Goal: Task Accomplishment & Management: Manage account settings

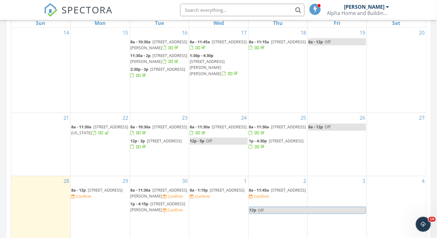
scroll to position [305, 0]
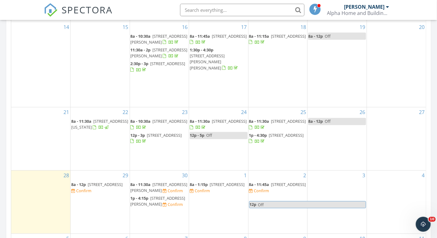
click at [106, 184] on span "1413 Sedge Pass , Minooka 60447" at bounding box center [105, 185] width 35 height 6
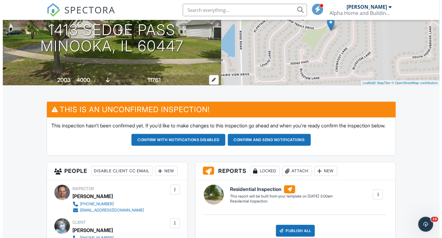
scroll to position [19, 0]
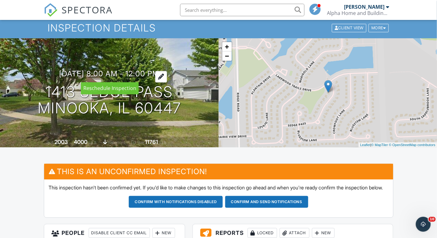
click at [134, 70] on h3 "09/29/2025 8:00 am - 12:00 pm" at bounding box center [109, 73] width 100 height 8
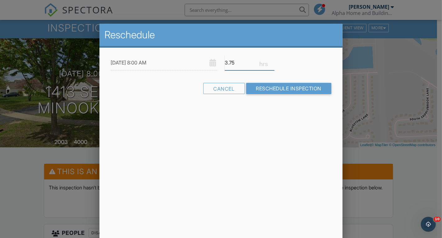
click at [271, 64] on input "3.75" at bounding box center [250, 62] width 50 height 15
type input "3.5"
click at [272, 64] on input "3.5" at bounding box center [250, 62] width 50 height 15
click at [277, 86] on input "Reschedule Inspection" at bounding box center [288, 88] width 85 height 11
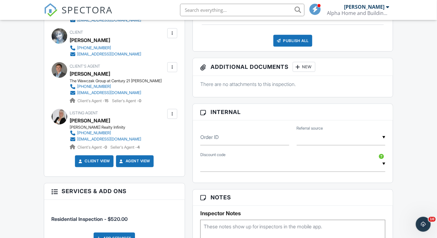
scroll to position [239, 0]
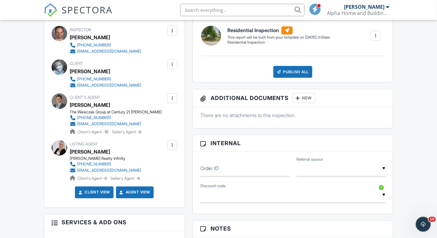
click at [27, 176] on div "Dashboard Templates Contacts Metrics Automations Advanced Settings Support Cent…" at bounding box center [218, 229] width 437 height 896
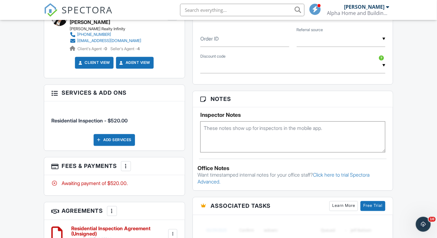
scroll to position [375, 0]
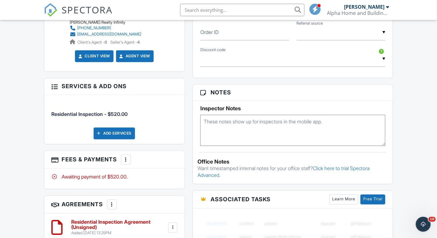
click at [28, 218] on div "Dashboard Templates Contacts Metrics Automations Advanced Settings Support Cent…" at bounding box center [218, 93] width 437 height 896
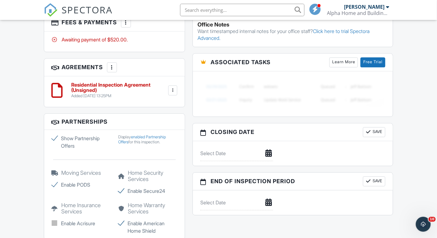
scroll to position [483, 0]
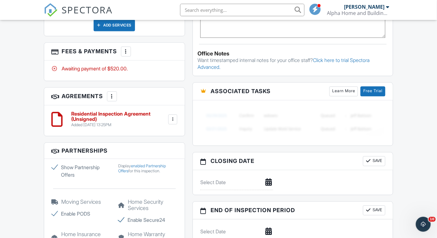
click at [122, 122] on h6 "Residential Inspection Agreement (Unsigned)" at bounding box center [118, 116] width 95 height 11
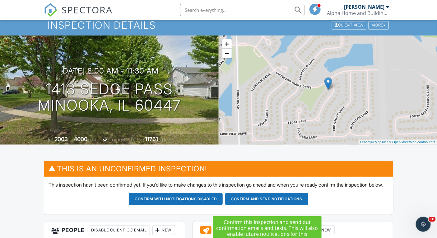
click at [255, 203] on button "Confirm and send notifications" at bounding box center [266, 199] width 83 height 12
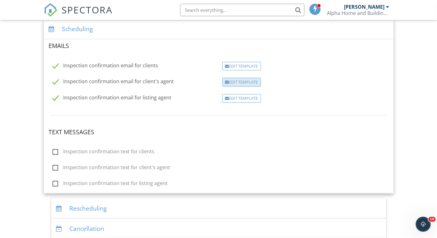
click at [246, 80] on div "Edit Template" at bounding box center [241, 82] width 39 height 9
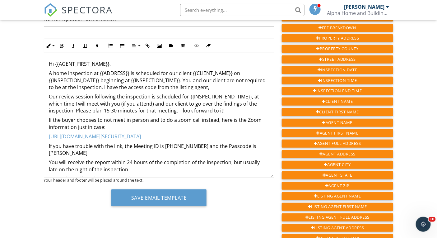
scroll to position [62, 0]
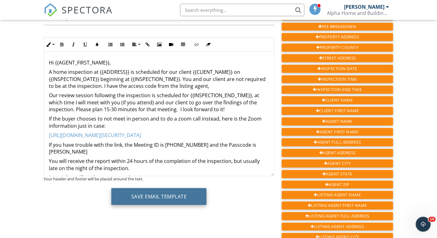
click at [131, 197] on button "Save Email Template" at bounding box center [158, 196] width 95 height 17
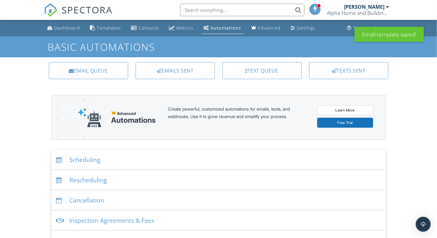
click at [93, 159] on div "Scheduling" at bounding box center [218, 160] width 334 height 20
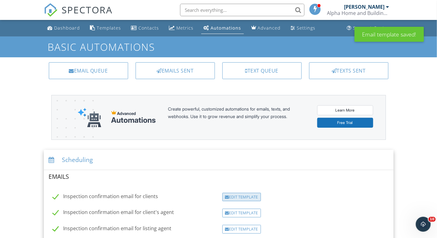
click at [245, 193] on div "Edit Template" at bounding box center [241, 196] width 39 height 9
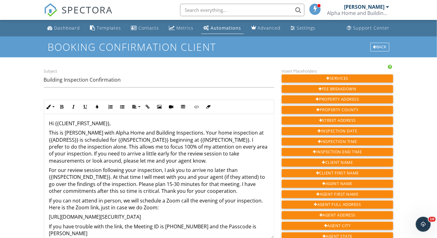
scroll to position [2, 0]
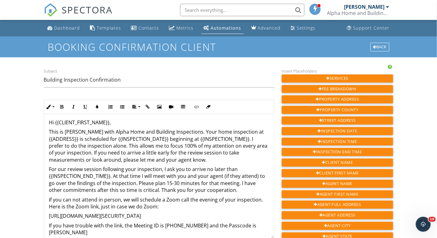
drag, startPoint x: 105, startPoint y: 151, endPoint x: 206, endPoint y: 157, distance: 101.5
click at [206, 157] on p "This is Brent Mitchell with Alpha Home and Building Inspections. Your home insp…" at bounding box center [159, 145] width 220 height 35
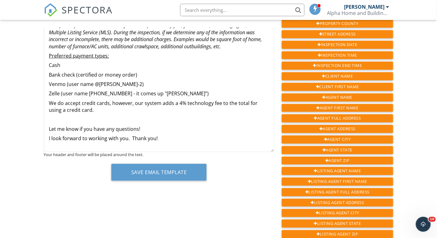
scroll to position [139, 0]
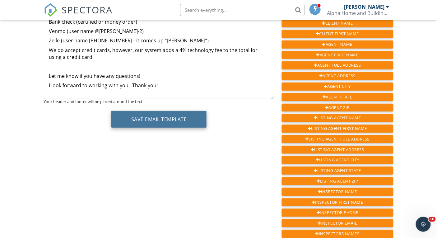
click at [168, 118] on button "Save Email Template" at bounding box center [158, 119] width 95 height 17
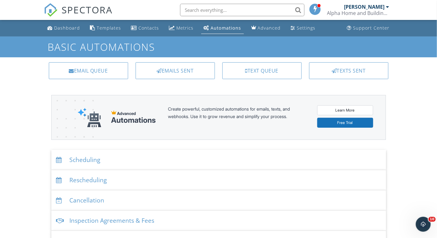
click at [84, 158] on div "Scheduling" at bounding box center [218, 160] width 334 height 20
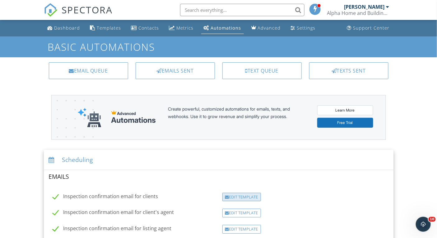
click at [233, 195] on div "Edit Template" at bounding box center [241, 196] width 39 height 9
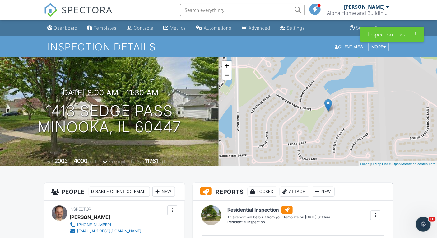
click at [95, 10] on span "SPECTORA" at bounding box center [87, 9] width 51 height 13
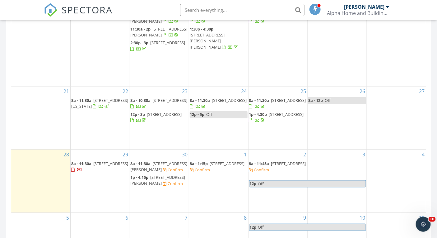
scroll to position [326, 0]
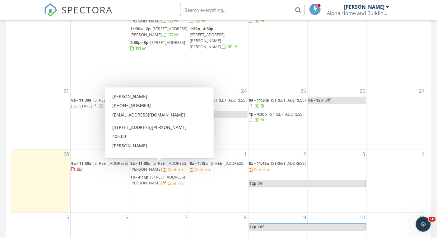
click at [151, 163] on span "8a - 11:30a" at bounding box center [141, 163] width 20 height 6
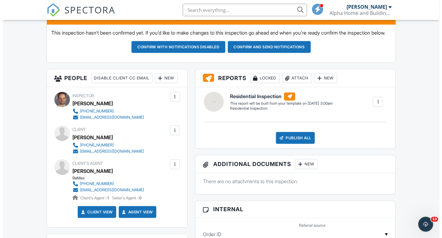
scroll to position [182, 0]
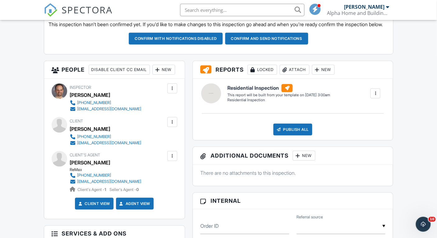
click at [154, 73] on div at bounding box center [157, 70] width 6 height 6
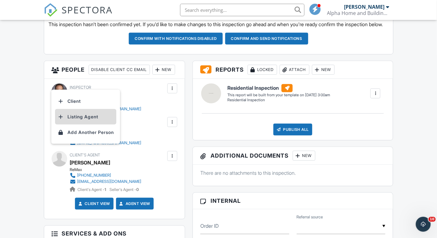
click at [83, 121] on li "Listing Agent" at bounding box center [85, 117] width 61 height 16
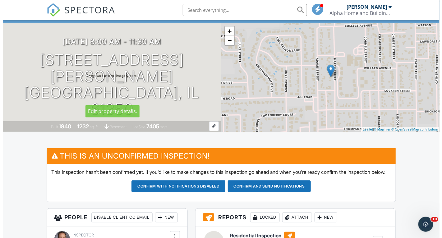
scroll to position [37, 0]
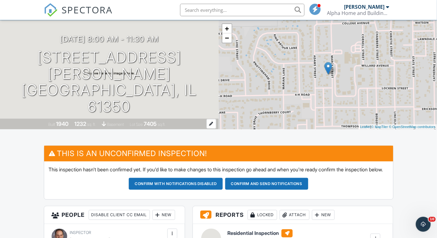
click at [81, 126] on div "1232" at bounding box center [80, 123] width 12 height 7
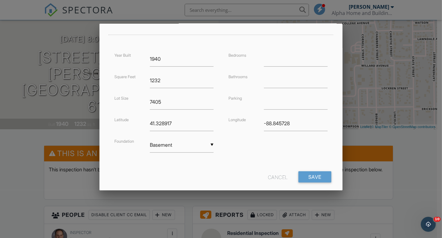
scroll to position [143, 0]
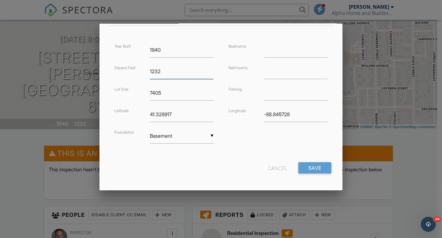
drag, startPoint x: 176, startPoint y: 73, endPoint x: 140, endPoint y: 70, distance: 36.5
click at [140, 70] on div "Square Feet 1232" at bounding box center [164, 71] width 107 height 15
type input "1386"
click at [319, 168] on input "Save" at bounding box center [314, 167] width 33 height 11
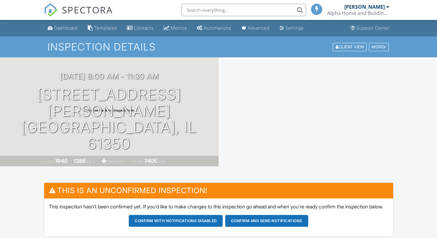
scroll to position [42, 0]
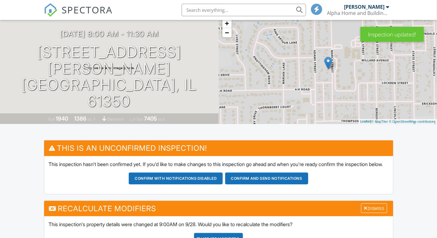
click at [210, 233] on div "UPDATE Modifiers" at bounding box center [218, 239] width 49 height 12
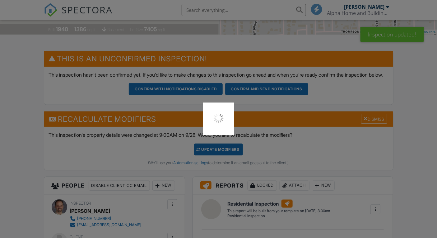
scroll to position [0, 0]
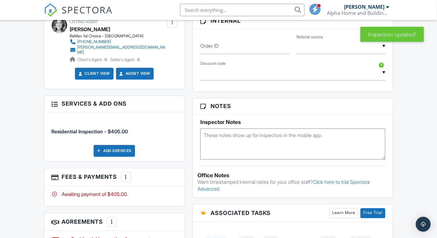
scroll to position [395, 0]
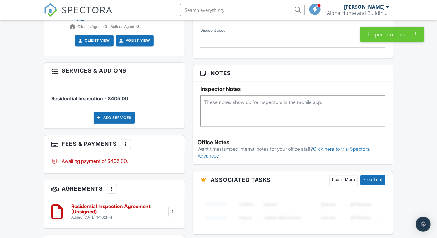
click at [128, 147] on div at bounding box center [126, 144] width 6 height 6
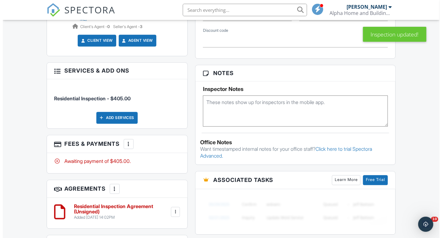
scroll to position [0, 0]
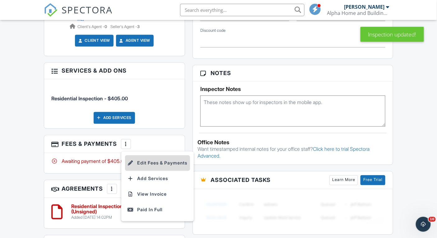
click at [145, 170] on li "Edit Fees & Payments" at bounding box center [157, 163] width 65 height 16
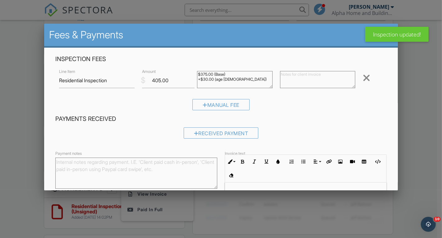
click at [202, 79] on textarea "$375.00 (Base) +$30.00 (age 76 - 100)" at bounding box center [234, 79] width 75 height 17
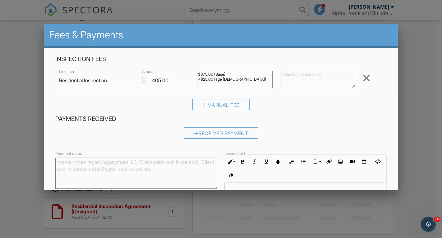
type textarea "$375.00 (Base) +$25.00 (age 76 - 100)"
click at [158, 79] on input "405.00" at bounding box center [168, 80] width 53 height 15
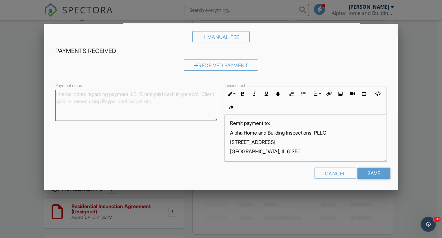
scroll to position [4, 0]
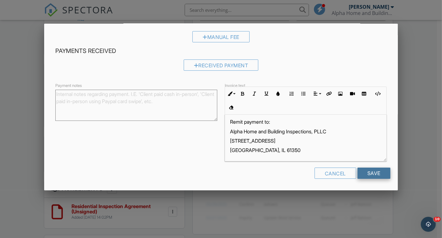
type input "400.00"
click at [357, 172] on input "Save" at bounding box center [373, 172] width 33 height 11
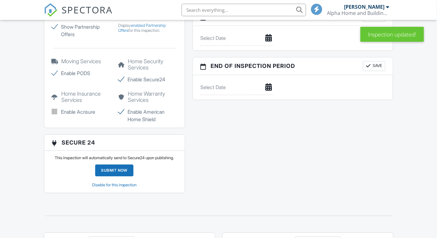
scroll to position [496, 0]
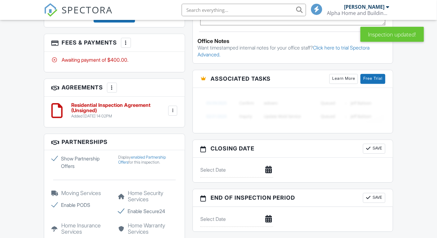
click at [175, 113] on div at bounding box center [172, 110] width 6 height 6
click at [165, 135] on li "Edit" at bounding box center [155, 128] width 35 height 16
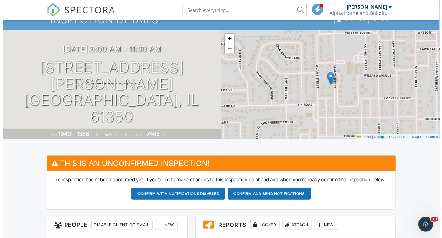
scroll to position [33, 0]
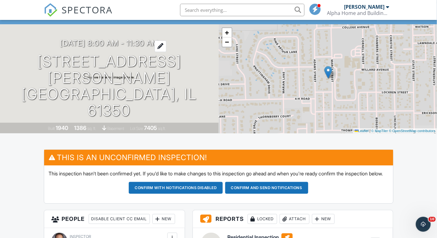
click at [149, 47] on h3 "09/30/2025 8:00 am - 11:30 am" at bounding box center [109, 43] width 99 height 8
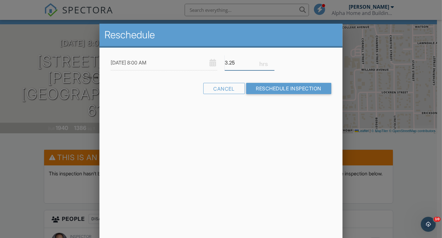
click at [272, 65] on input "3.25" at bounding box center [250, 62] width 50 height 15
type input "3"
click at [272, 65] on input "3" at bounding box center [250, 62] width 50 height 15
click at [274, 87] on input "Reschedule Inspection" at bounding box center [288, 88] width 85 height 11
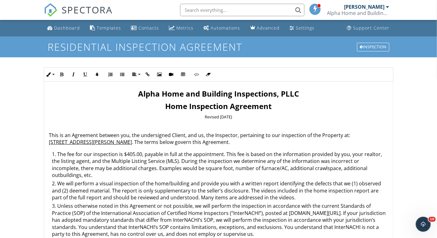
click at [134, 154] on li "The fee for our inspection is $405.00, payable in full at the appointment. This…" at bounding box center [220, 165] width 336 height 30
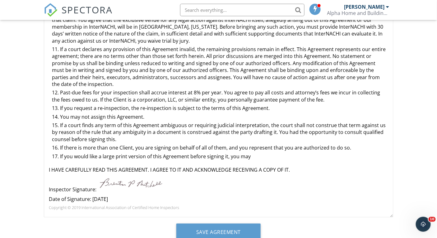
scroll to position [136, 0]
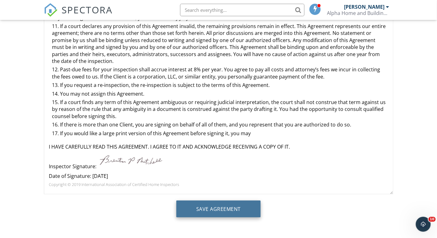
click at [211, 213] on input "Save Agreement" at bounding box center [218, 208] width 84 height 17
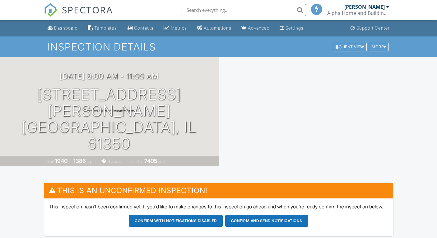
click at [86, 12] on span "SPECTORA" at bounding box center [87, 9] width 51 height 13
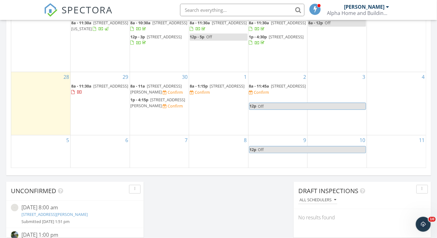
scroll to position [404, 0]
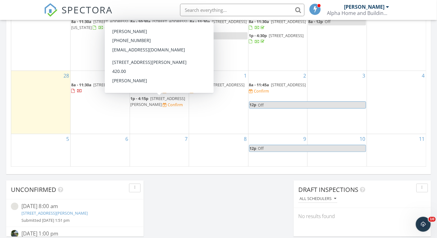
click at [155, 98] on span "927 Clark St, Marseilles 61341" at bounding box center [158, 101] width 55 height 12
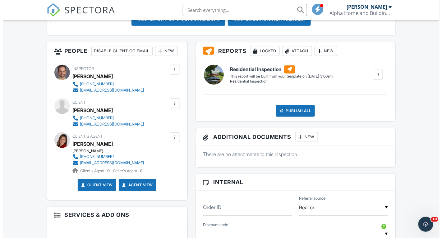
scroll to position [187, 0]
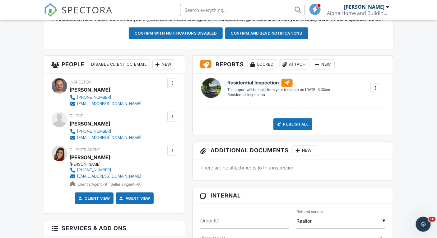
click at [152, 69] on div "New" at bounding box center [163, 64] width 23 height 10
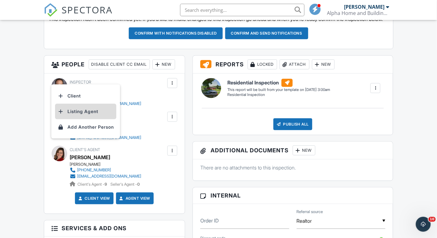
click at [87, 119] on li "Listing Agent" at bounding box center [85, 112] width 61 height 16
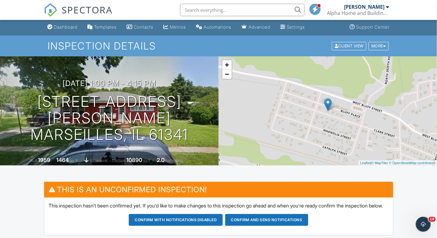
scroll to position [1, 0]
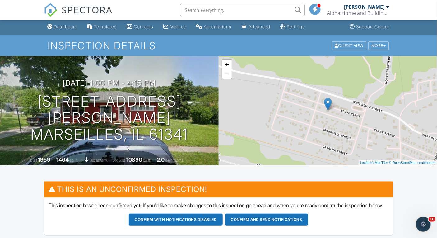
click at [89, 7] on span "SPECTORA" at bounding box center [87, 9] width 51 height 13
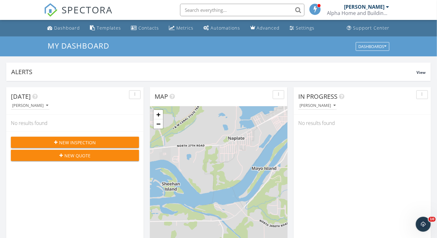
scroll to position [241, 0]
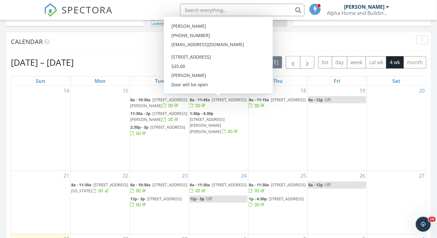
click at [213, 52] on div "[DATE] – [DATE] [DATE] list day week cal wk 4 wk month Sun Mon Tue Wed Thu Fri …" at bounding box center [218, 192] width 425 height 283
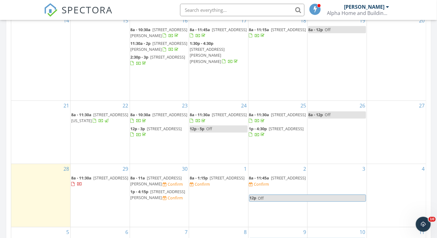
scroll to position [335, 0]
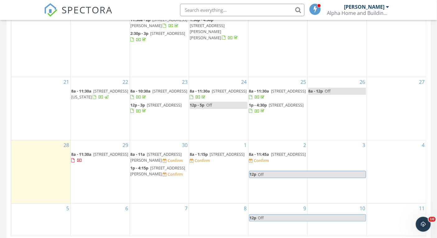
click at [154, 155] on span "913 Marcy St , Ottawa 61350" at bounding box center [156, 157] width 51 height 12
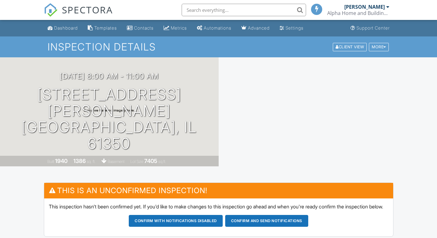
scroll to position [316, 0]
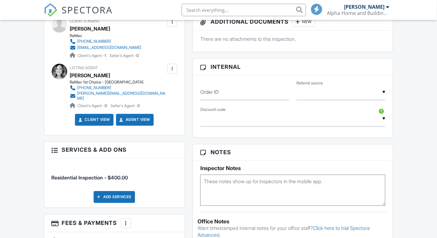
click at [231, 174] on textarea at bounding box center [292, 189] width 185 height 31
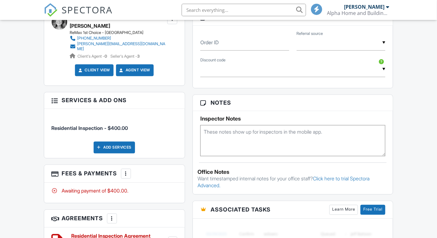
click at [37, 150] on div "Dashboard Templates Contacts Metrics Automations Advanced Settings Support Cent…" at bounding box center [218, 104] width 437 height 899
drag, startPoint x: 245, startPoint y: 146, endPoint x: 26, endPoint y: 143, distance: 218.9
click at [245, 146] on textarea at bounding box center [292, 140] width 185 height 31
click at [247, 143] on textarea at bounding box center [292, 140] width 185 height 31
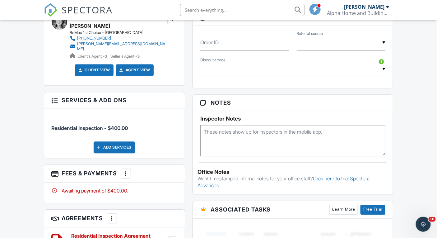
click at [27, 111] on div "Dashboard Templates Contacts Metrics Automations Advanced Settings Support Cent…" at bounding box center [218, 104] width 437 height 899
click at [224, 145] on textarea at bounding box center [292, 140] width 185 height 31
type textarea "1990"
click at [27, 120] on div "Dashboard Templates Contacts Metrics Automations Advanced Settings Support Cent…" at bounding box center [218, 104] width 437 height 899
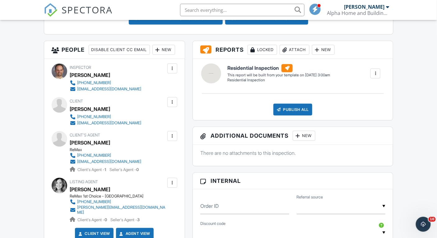
scroll to position [325, 0]
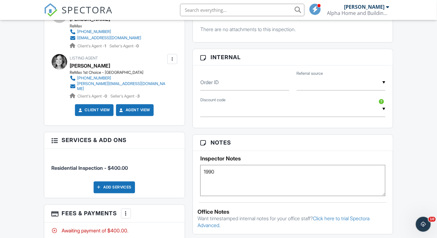
click at [75, 12] on span "SPECTORA" at bounding box center [87, 9] width 51 height 13
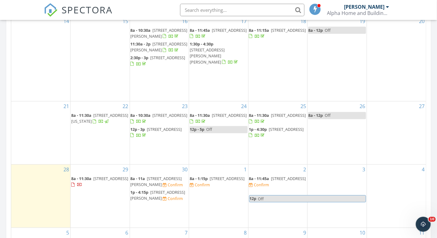
scroll to position [372, 0]
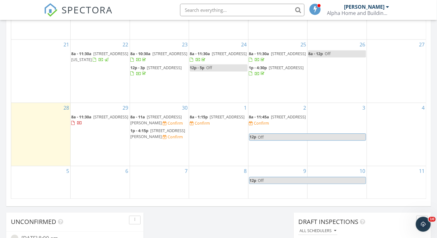
click at [218, 116] on span "110 E Hickory st, Steator 61364" at bounding box center [227, 117] width 35 height 6
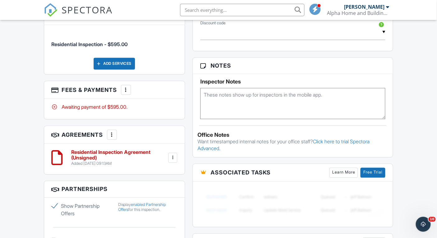
click at [233, 105] on textarea at bounding box center [292, 103] width 185 height 31
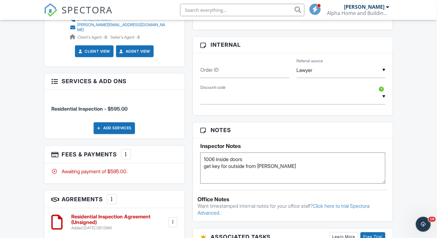
scroll to position [191, 0]
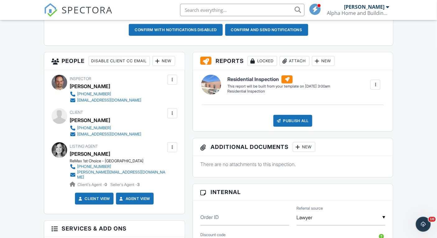
type textarea "1006 inside doors get key for outside from jessica"
click at [87, 12] on span "SPECTORA" at bounding box center [87, 9] width 51 height 13
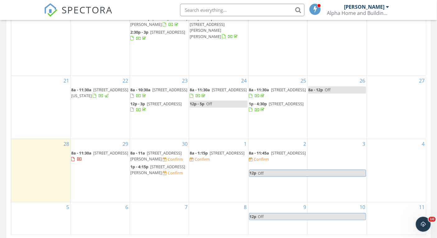
scroll to position [336, 0]
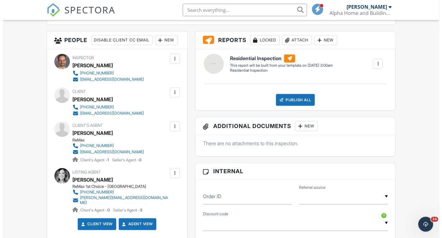
scroll to position [211, 0]
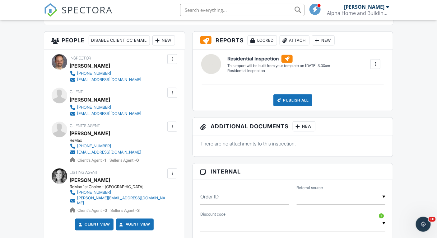
click at [172, 130] on div at bounding box center [172, 126] width 6 height 6
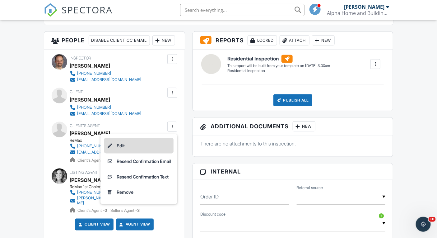
click at [144, 153] on li "Edit" at bounding box center [138, 146] width 69 height 16
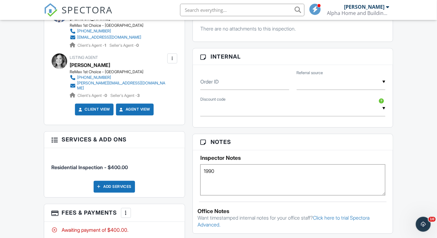
scroll to position [474, 0]
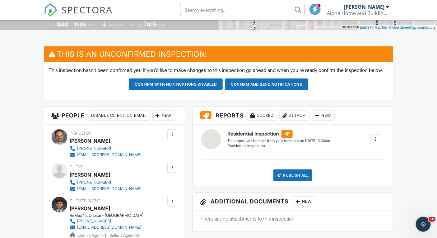
scroll to position [6, 0]
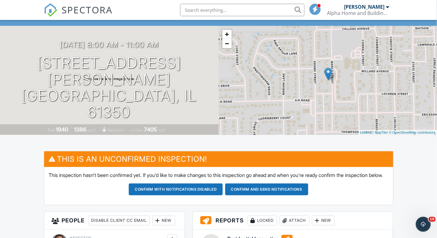
scroll to position [0, 0]
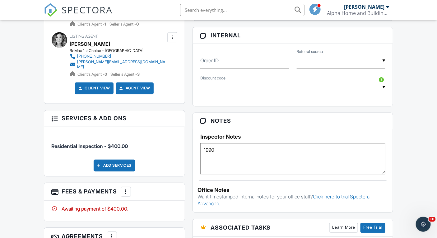
scroll to position [480, 0]
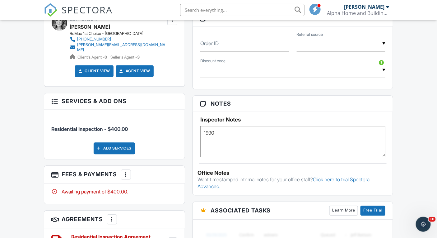
scroll to position [296, 0]
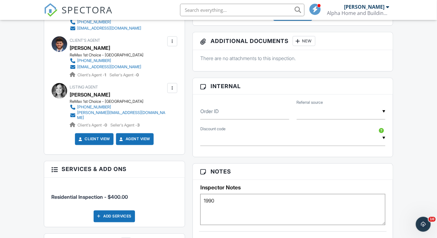
click at [16, 125] on div "Dashboard Templates Contacts Metrics Automations Advanced Settings Support Cent…" at bounding box center [218, 173] width 437 height 899
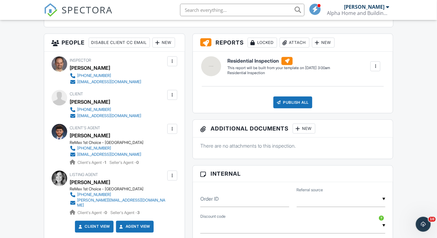
scroll to position [148, 0]
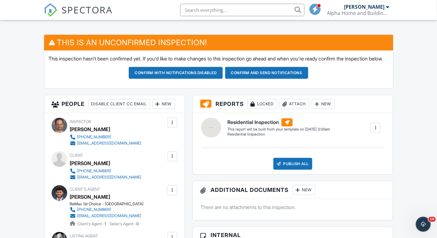
click at [268, 75] on button "Confirm and send notifications" at bounding box center [266, 73] width 83 height 12
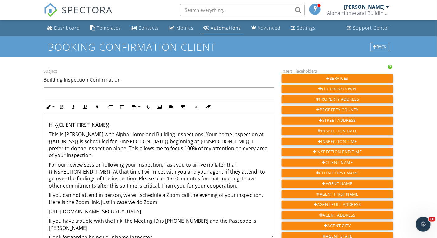
click at [149, 154] on p "This is Brent Mitchell with Alpha Home and Building Inspections. Your home insp…" at bounding box center [159, 145] width 220 height 28
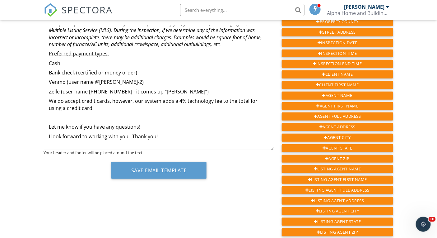
scroll to position [213, 0]
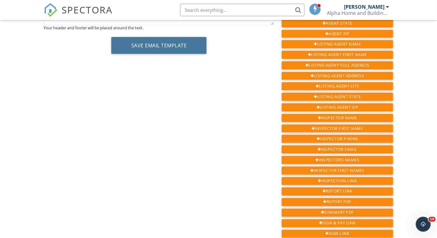
click at [150, 41] on button "Save Email Template" at bounding box center [158, 45] width 95 height 17
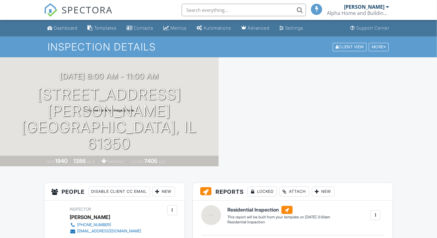
click at [78, 10] on span "SPECTORA" at bounding box center [87, 9] width 51 height 13
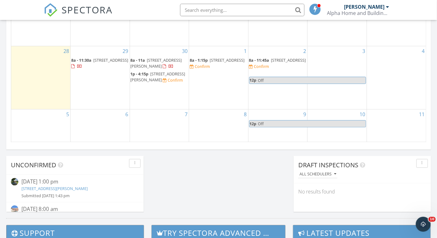
scroll to position [391, 0]
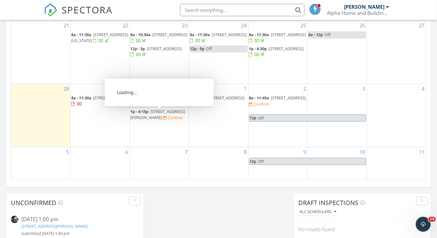
click at [156, 112] on span "927 Clark St, Marseilles 61341" at bounding box center [158, 115] width 55 height 12
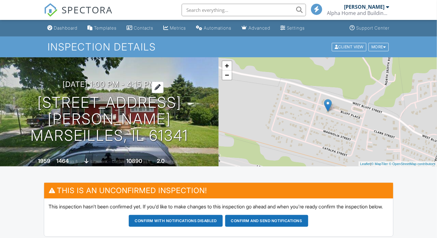
click at [149, 88] on h3 "09/30/2025 1:00 pm - 4:15 pm" at bounding box center [108, 84] width 93 height 8
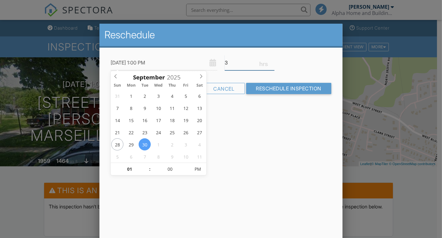
type input "3"
click at [273, 63] on input "3" at bounding box center [250, 62] width 50 height 15
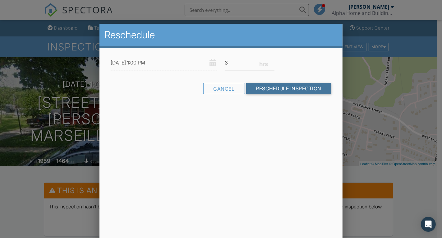
drag, startPoint x: 273, startPoint y: 90, endPoint x: 263, endPoint y: 89, distance: 10.0
click at [273, 90] on input "Reschedule Inspection" at bounding box center [288, 88] width 85 height 11
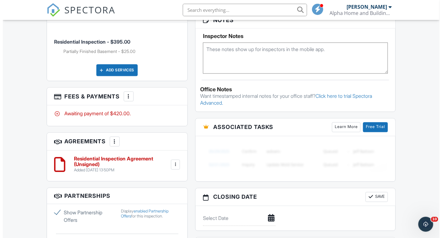
scroll to position [452, 0]
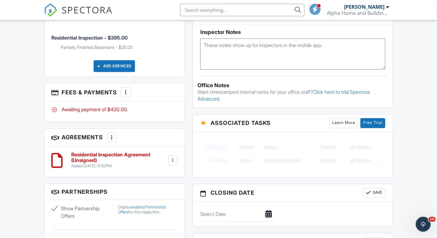
click at [126, 95] on div at bounding box center [126, 92] width 6 height 6
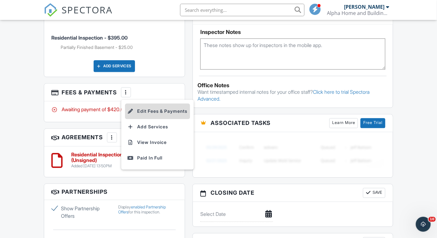
click at [151, 119] on li "Edit Fees & Payments" at bounding box center [157, 111] width 65 height 16
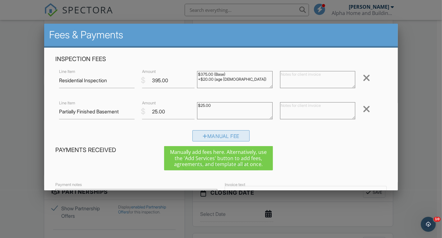
click at [240, 134] on div "Manual Fee" at bounding box center [220, 135] width 57 height 11
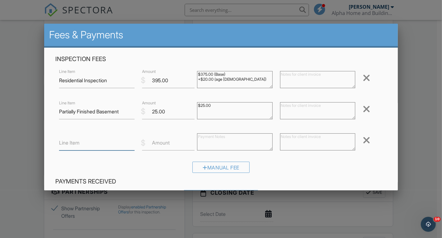
click at [108, 145] on input "Line Item" at bounding box center [96, 142] width 75 height 15
type input "No Garage"
type input "-20"
type textarea "-$20.00"
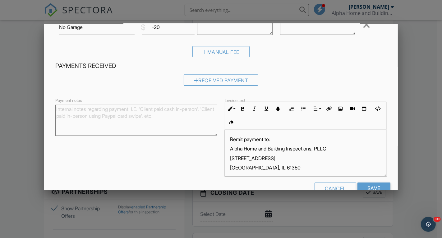
scroll to position [4, 0]
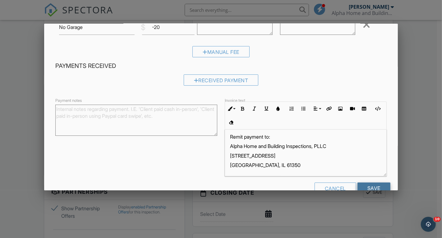
click at [363, 187] on input "Save" at bounding box center [373, 187] width 33 height 11
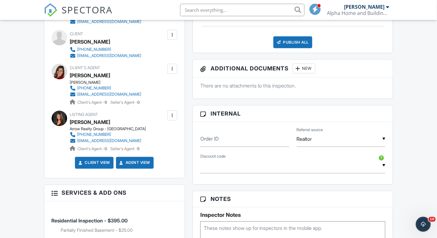
scroll to position [235, 0]
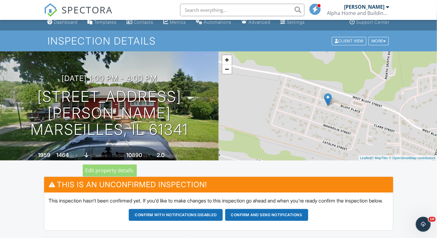
scroll to position [6, 0]
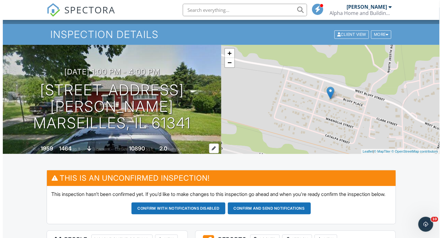
scroll to position [12, 0]
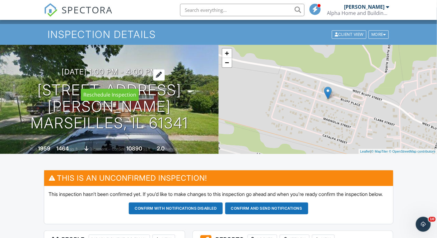
click at [144, 76] on h3 "09/30/2025 1:00 pm - 4:00 pm" at bounding box center [109, 71] width 95 height 8
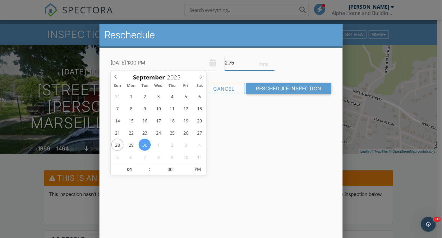
type input "2.75"
click at [272, 63] on input "2.75" at bounding box center [250, 62] width 50 height 15
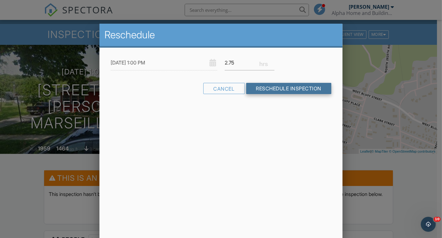
click at [279, 92] on input "Reschedule Inspection" at bounding box center [288, 88] width 85 height 11
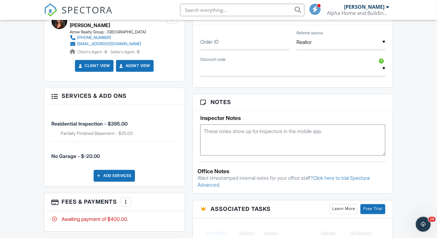
scroll to position [268, 0]
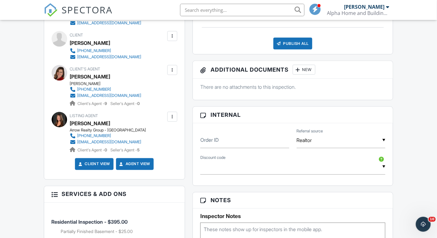
click at [89, 7] on span "SPECTORA" at bounding box center [87, 9] width 51 height 13
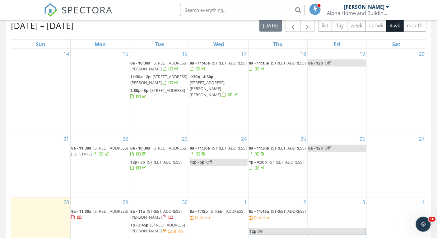
scroll to position [415, 0]
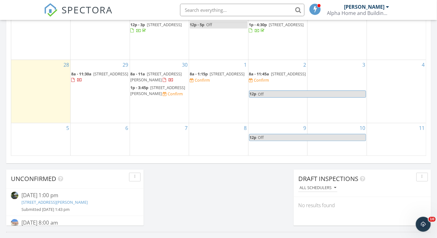
click at [97, 72] on span "[STREET_ADDRESS]" at bounding box center [110, 74] width 35 height 6
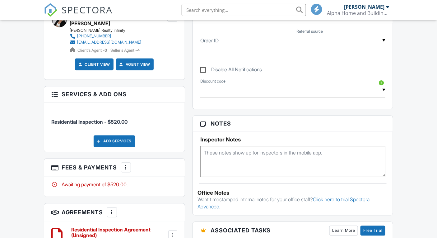
click at [251, 159] on textarea at bounding box center [292, 161] width 185 height 31
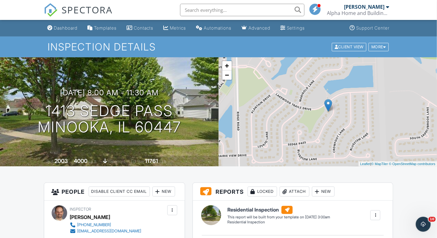
type textarea "2468 seller may be there to let me in"
click at [83, 12] on span "SPECTORA" at bounding box center [87, 9] width 51 height 13
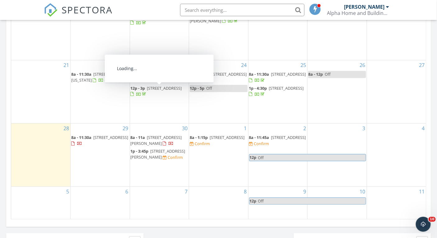
scroll to position [352, 0]
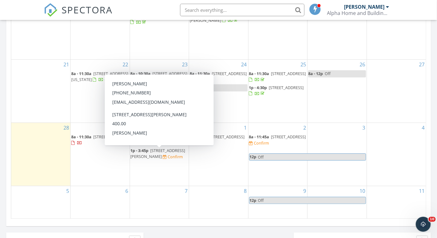
click at [158, 148] on span "927 Clark St, Marseilles 61341" at bounding box center [158, 154] width 55 height 12
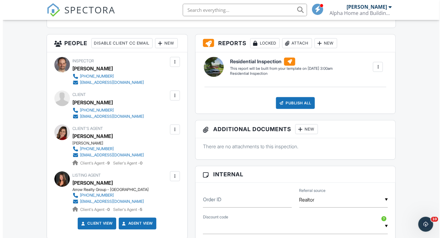
scroll to position [427, 0]
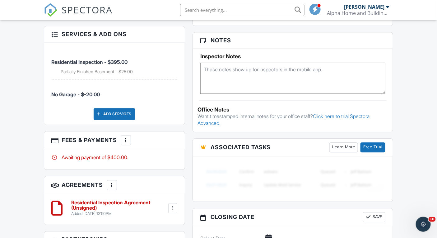
click at [105, 120] on div "Add Services" at bounding box center [114, 114] width 41 height 12
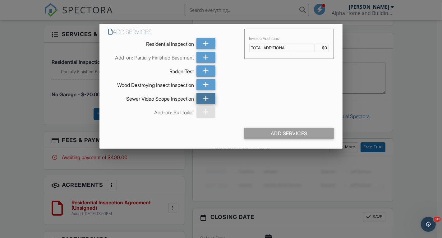
click at [207, 95] on icon at bounding box center [206, 98] width 6 height 11
click at [288, 132] on div "Add Services" at bounding box center [289, 132] width 90 height 11
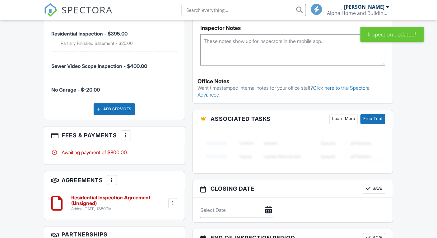
click at [125, 138] on div at bounding box center [126, 135] width 6 height 6
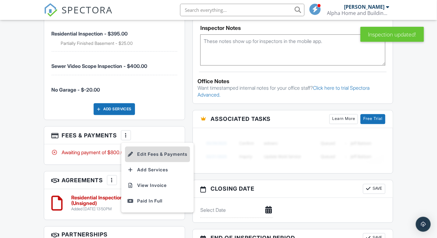
click at [147, 162] on li "Edit Fees & Payments" at bounding box center [157, 154] width 65 height 16
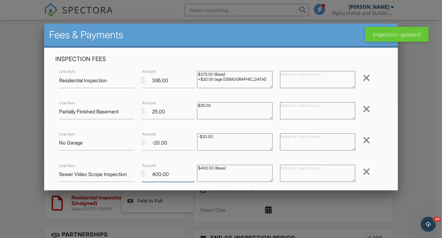
click at [170, 176] on input "400.00" at bounding box center [168, 173] width 53 height 15
type input "4"
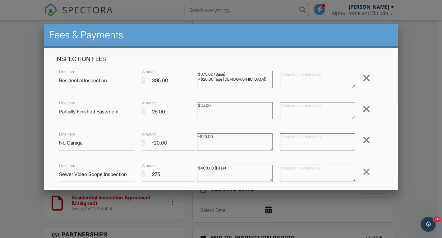
type input "275"
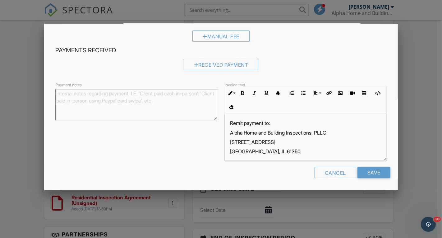
scroll to position [4, 0]
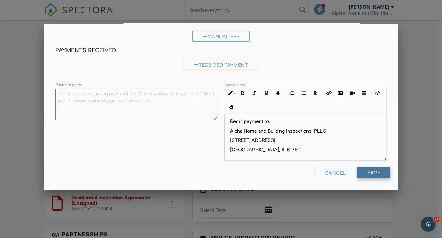
type textarea "$275.00 (Base)"
click at [362, 169] on input "Save" at bounding box center [373, 172] width 33 height 11
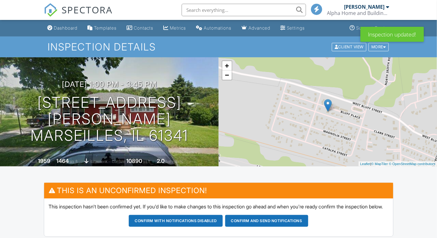
click at [92, 13] on span "SPECTORA" at bounding box center [87, 9] width 51 height 13
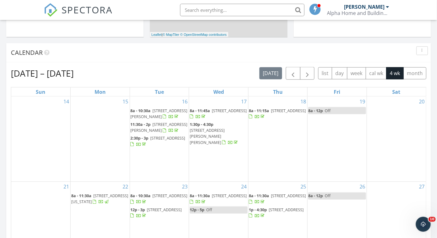
scroll to position [353, 0]
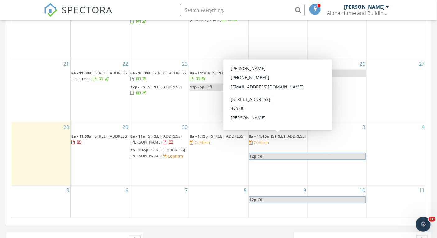
click at [274, 138] on span "[STREET_ADDRESS]" at bounding box center [288, 136] width 35 height 6
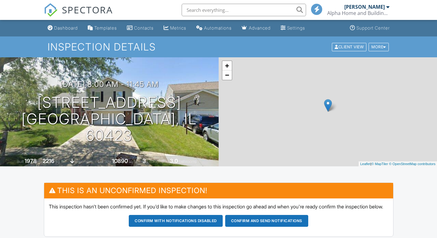
click at [18, 111] on div "[DATE] 8:00 am - 11:45 am [STREET_ADDRESS] [GEOGRAPHIC_DATA], IL 60423" at bounding box center [109, 111] width 219 height 63
click at [102, 113] on div "[DATE] 8:00 am - 11:45 am [STREET_ADDRESS] [GEOGRAPHIC_DATA], IL 60423" at bounding box center [109, 111] width 219 height 63
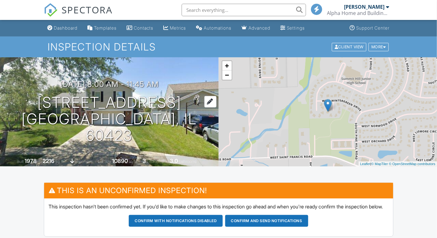
drag, startPoint x: 209, startPoint y: 127, endPoint x: 119, endPoint y: 129, distance: 90.5
click at [180, 131] on div "[DATE] 8:00 am - 11:45 am [STREET_ADDRESS] [GEOGRAPHIC_DATA], IL 60423" at bounding box center [109, 111] width 219 height 63
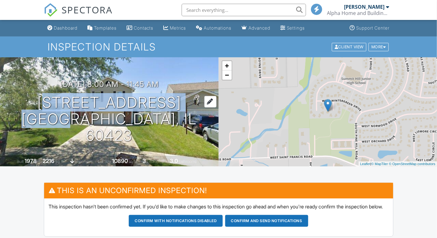
drag, startPoint x: 17, startPoint y: 115, endPoint x: 97, endPoint y: 121, distance: 79.8
click at [76, 119] on div "[DATE] 8:00 am - 11:45 am [STREET_ADDRESS] [GEOGRAPHIC_DATA], IL 60423" at bounding box center [109, 111] width 219 height 63
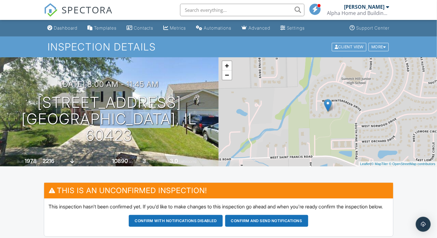
drag, startPoint x: 97, startPoint y: 121, endPoint x: 188, endPoint y: 137, distance: 92.7
click at [180, 135] on h1 "[STREET_ADDRESS] [GEOGRAPHIC_DATA], IL 60423" at bounding box center [109, 118] width 199 height 49
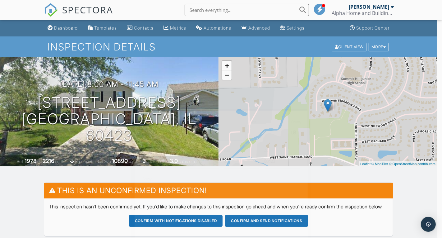
drag, startPoint x: 188, startPoint y: 137, endPoint x: 195, endPoint y: 136, distance: 6.9
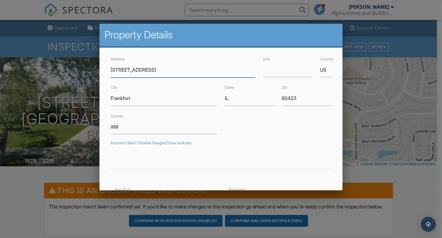
click at [194, 136] on form "Address [STREET_ADDRESS] Unit Country US City [GEOGRAPHIC_DATA] State [US_STATE…" at bounding box center [221, 188] width 228 height 266
click at [28, 184] on div at bounding box center [221, 117] width 442 height 297
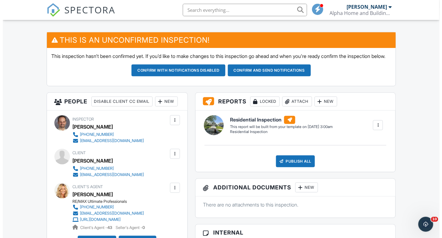
scroll to position [131, 0]
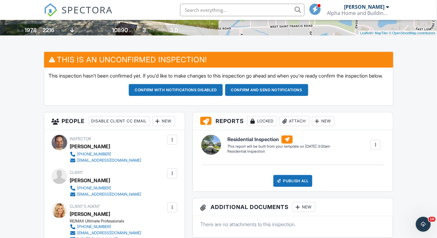
click at [152, 126] on div "New" at bounding box center [163, 121] width 23 height 10
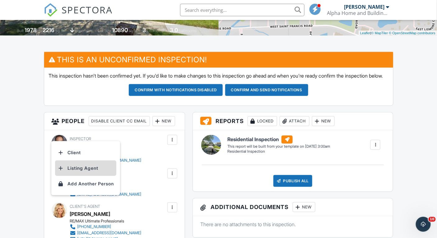
click at [81, 170] on li "Listing Agent" at bounding box center [85, 168] width 61 height 16
